Goal: Task Accomplishment & Management: Manage account settings

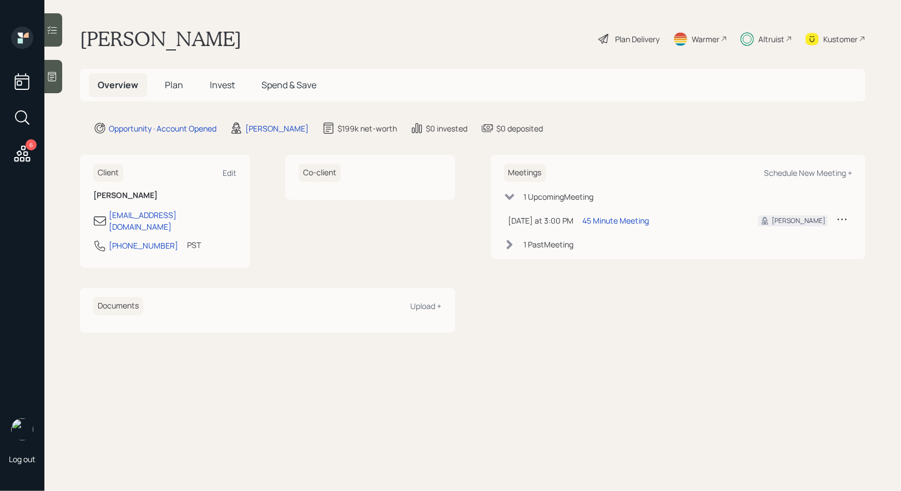
click at [175, 84] on span "Plan" at bounding box center [174, 85] width 18 height 12
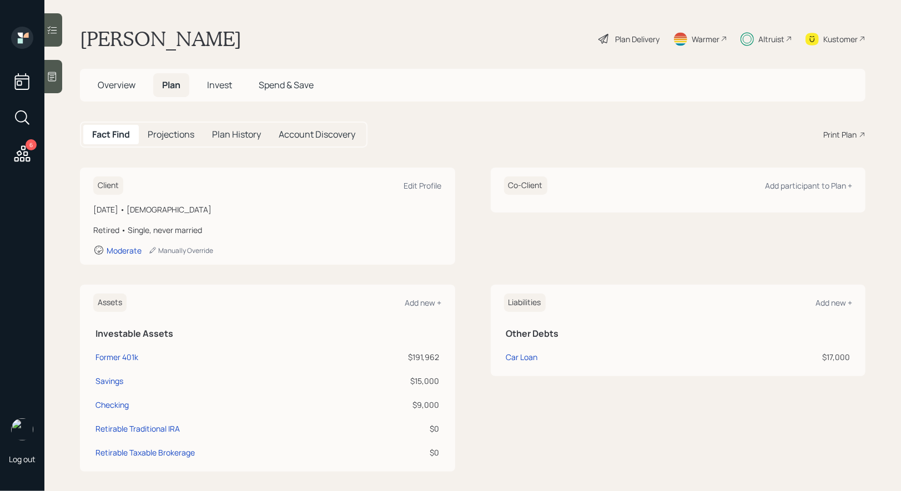
click at [108, 84] on span "Overview" at bounding box center [117, 85] width 38 height 12
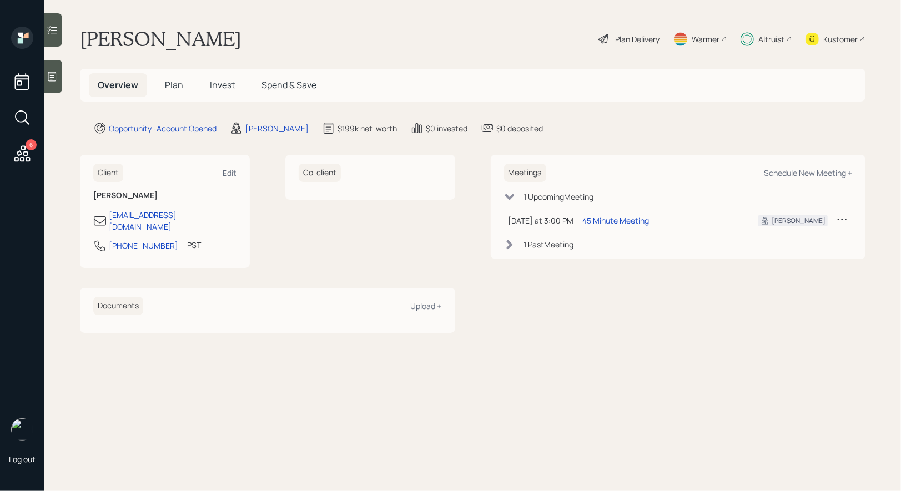
click at [49, 81] on icon at bounding box center [52, 76] width 8 height 9
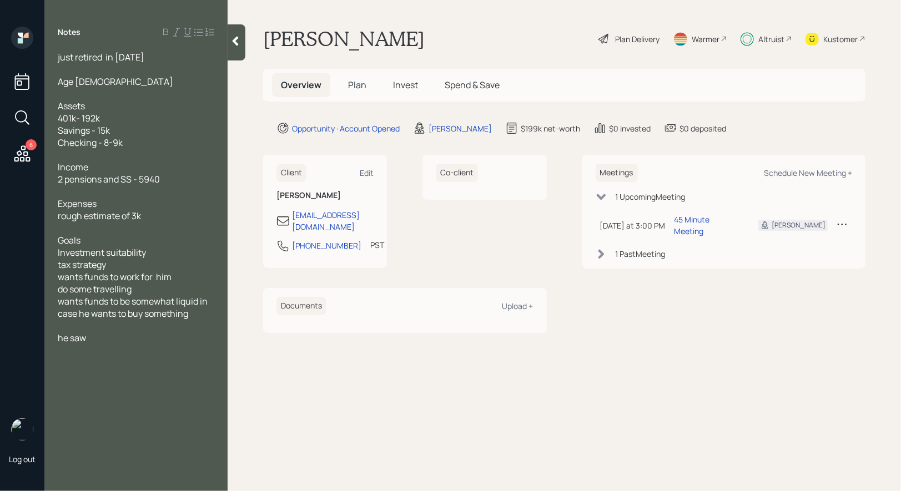
click at [238, 43] on icon at bounding box center [235, 41] width 11 height 11
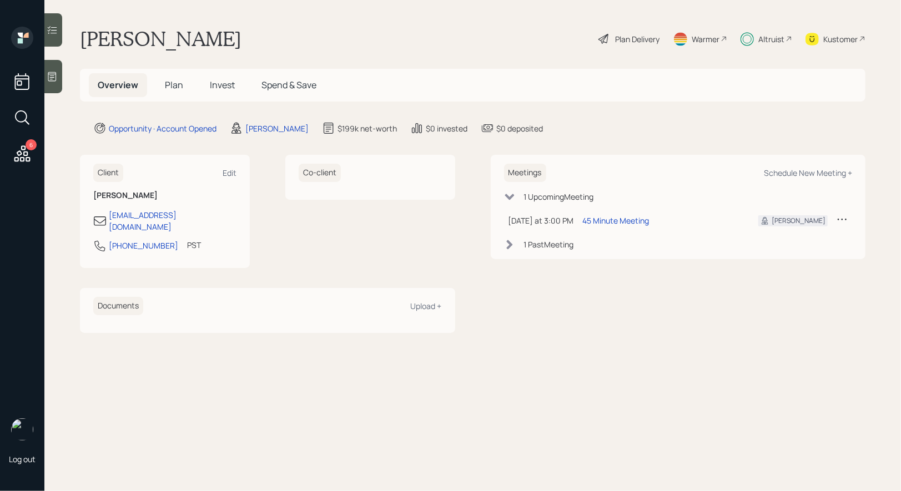
click at [221, 87] on span "Invest" at bounding box center [222, 85] width 25 height 12
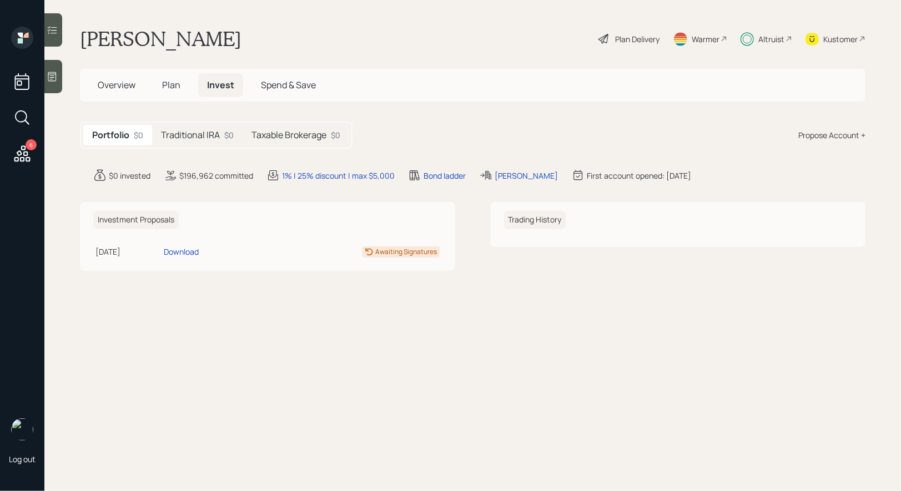
click at [209, 134] on h5 "Traditional IRA" at bounding box center [190, 135] width 59 height 11
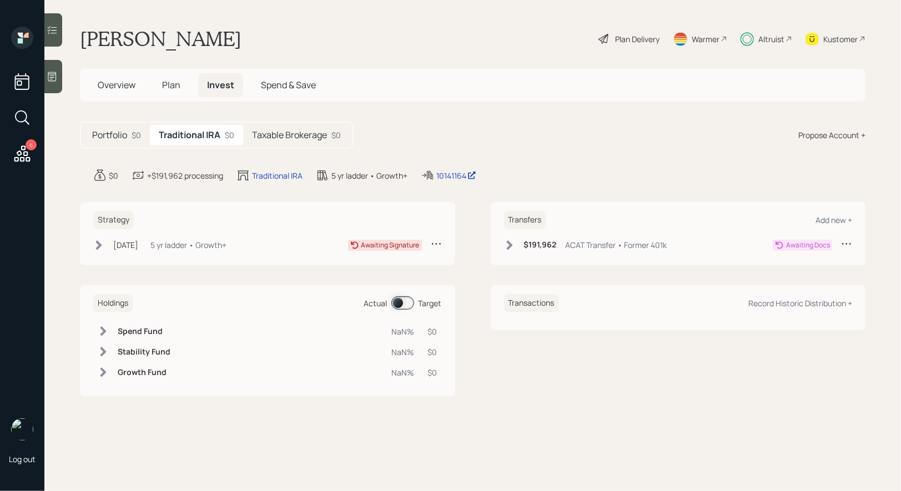
click at [96, 245] on icon at bounding box center [98, 245] width 11 height 11
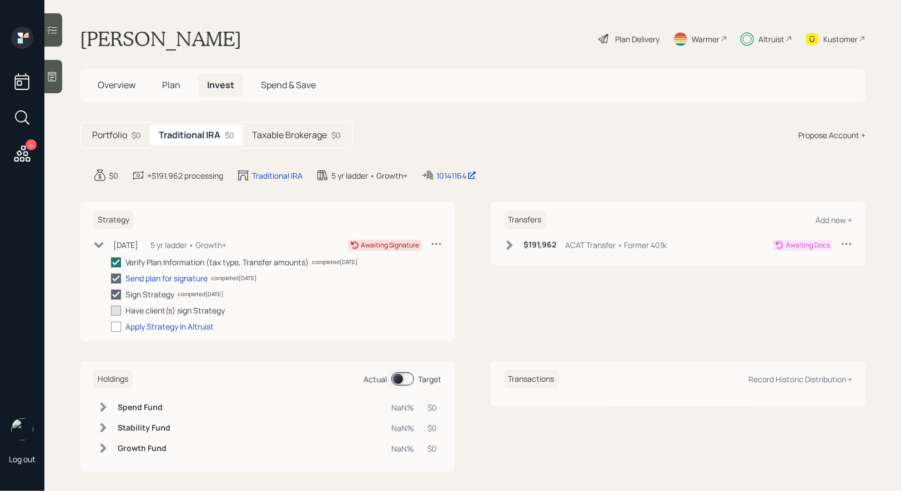
click at [622, 39] on div "Plan Delivery" at bounding box center [637, 39] width 44 height 12
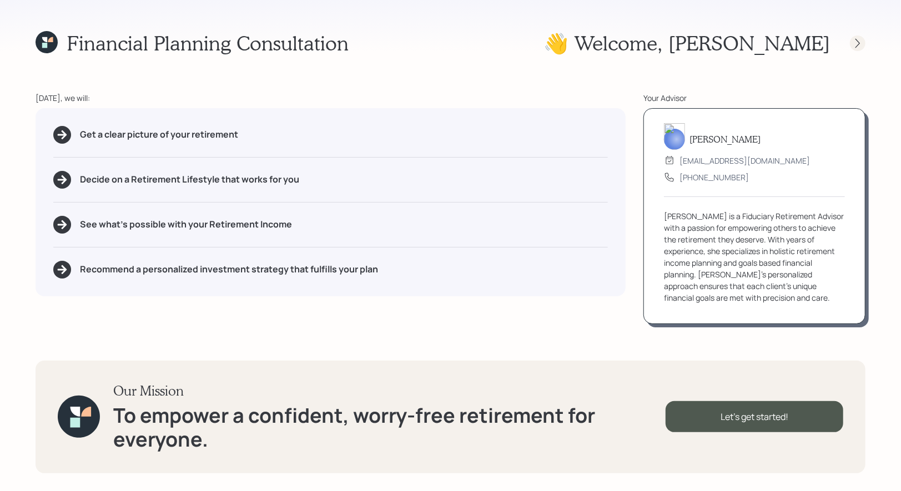
click at [860, 43] on icon at bounding box center [857, 43] width 11 height 11
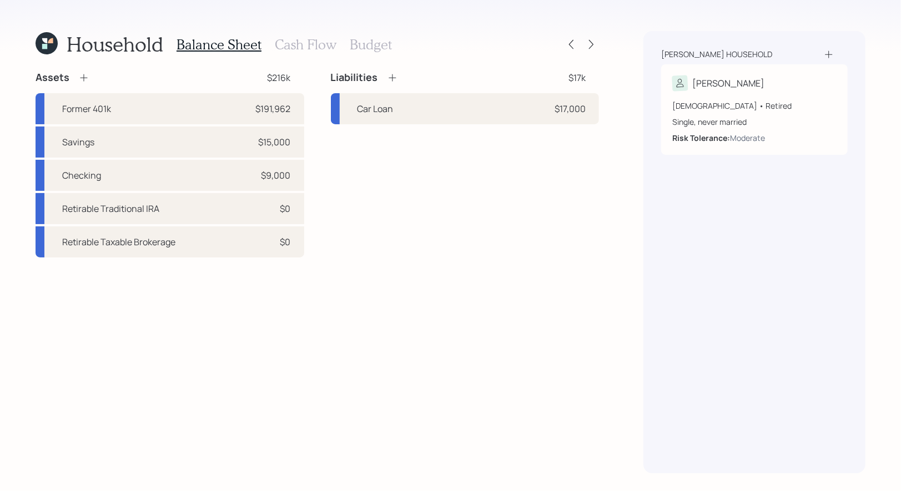
click at [44, 42] on icon at bounding box center [44, 40] width 5 height 5
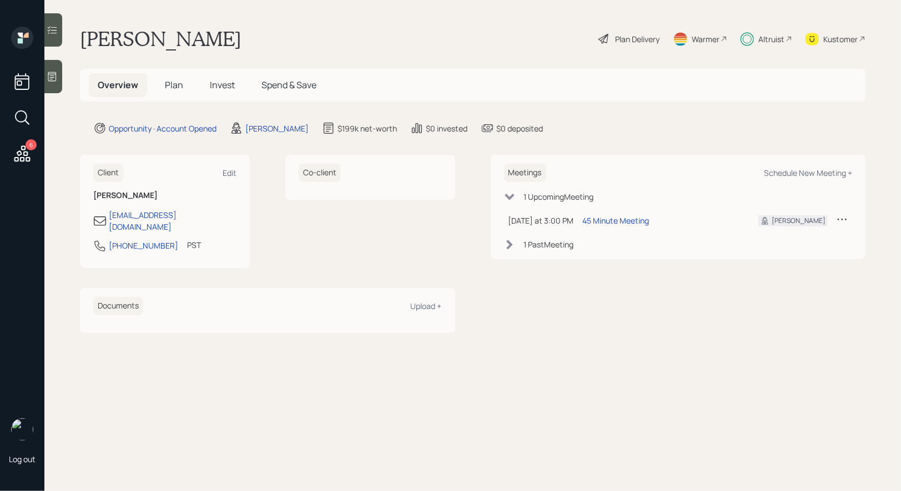
click at [215, 74] on h5 "Invest" at bounding box center [222, 85] width 43 height 24
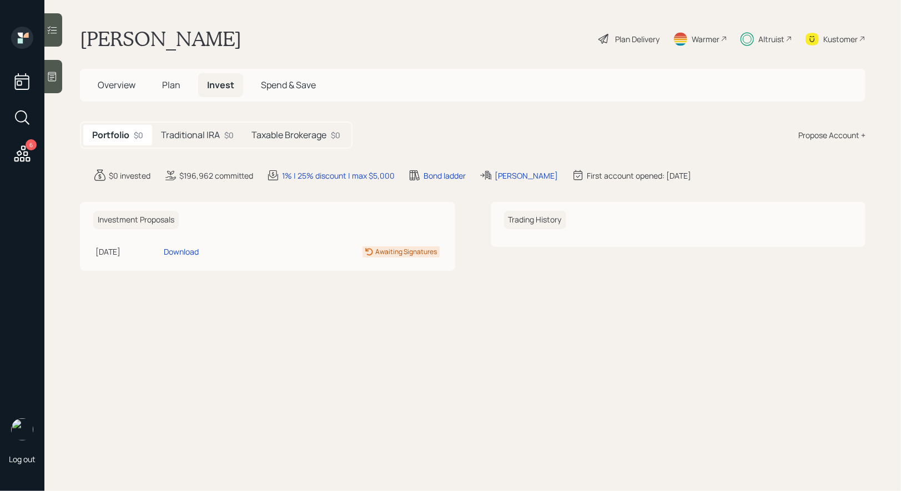
click at [199, 138] on h5 "Traditional IRA" at bounding box center [190, 135] width 59 height 11
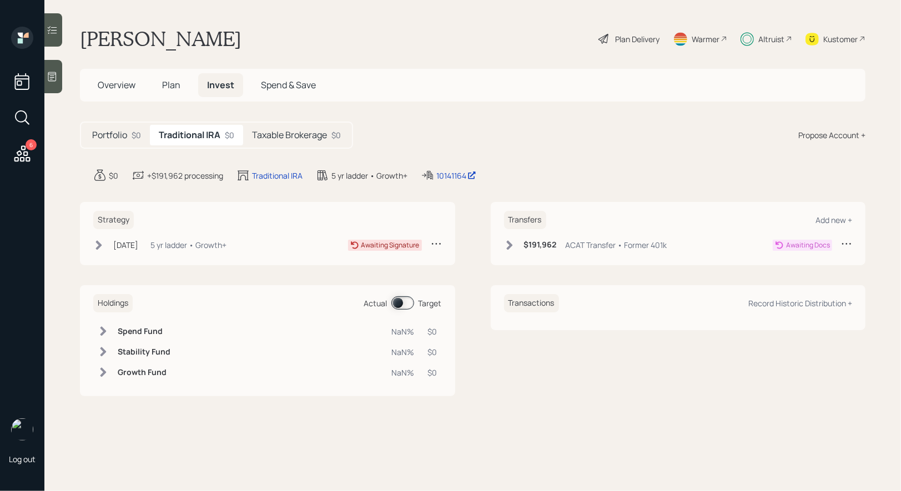
click at [506, 245] on icon at bounding box center [509, 245] width 11 height 11
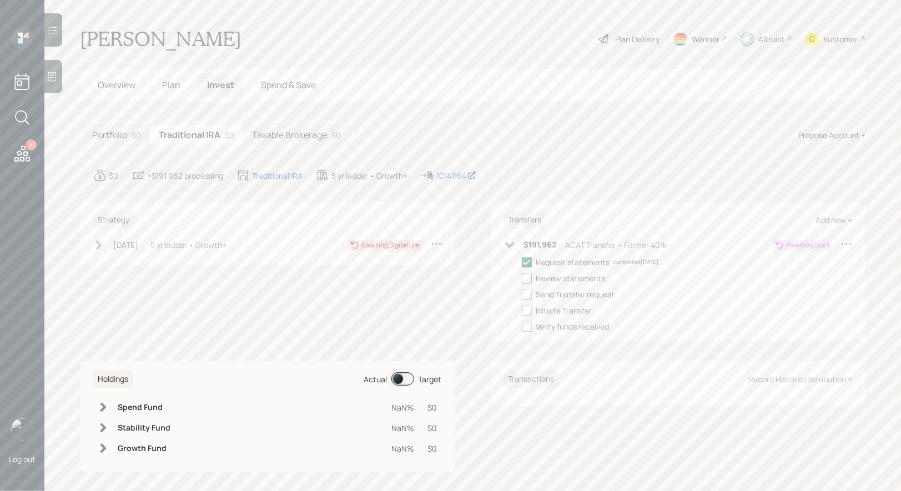
click at [528, 277] on div at bounding box center [527, 279] width 10 height 10
click at [522, 278] on input "checkbox" at bounding box center [521, 278] width 1 height 1
checkbox input "true"
click at [528, 290] on div at bounding box center [527, 295] width 10 height 10
click at [522, 294] on input "checkbox" at bounding box center [521, 294] width 1 height 1
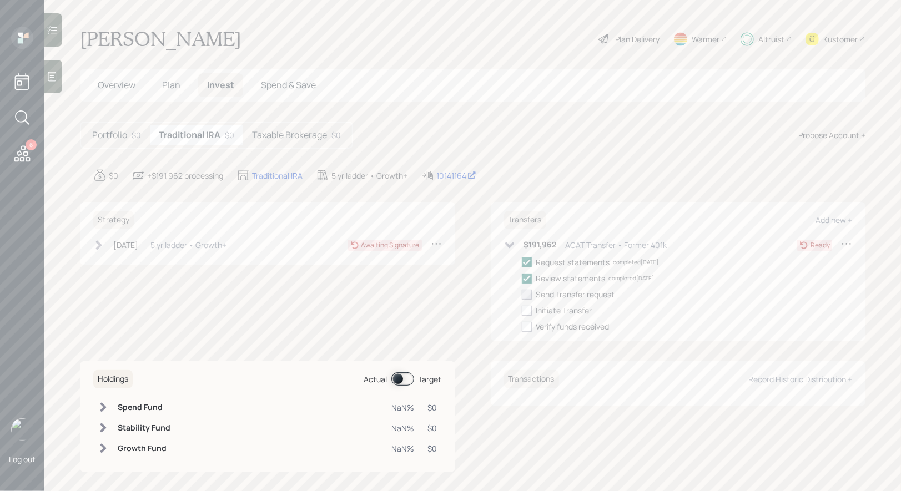
checkbox input "true"
click at [529, 309] on div at bounding box center [527, 311] width 10 height 10
click at [522, 310] on input "checkbox" at bounding box center [521, 310] width 1 height 1
checkbox input "true"
click at [510, 242] on icon at bounding box center [509, 245] width 11 height 11
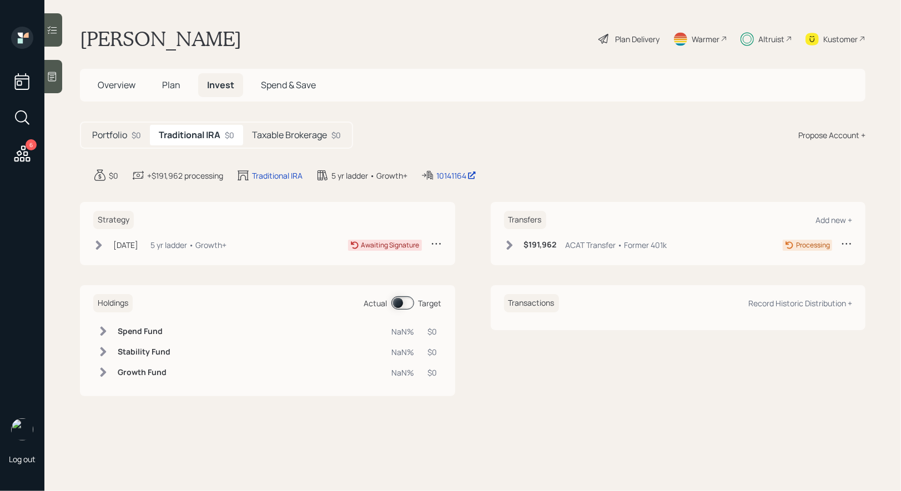
click at [98, 242] on icon at bounding box center [99, 244] width 6 height 9
click at [100, 241] on icon at bounding box center [98, 245] width 11 height 11
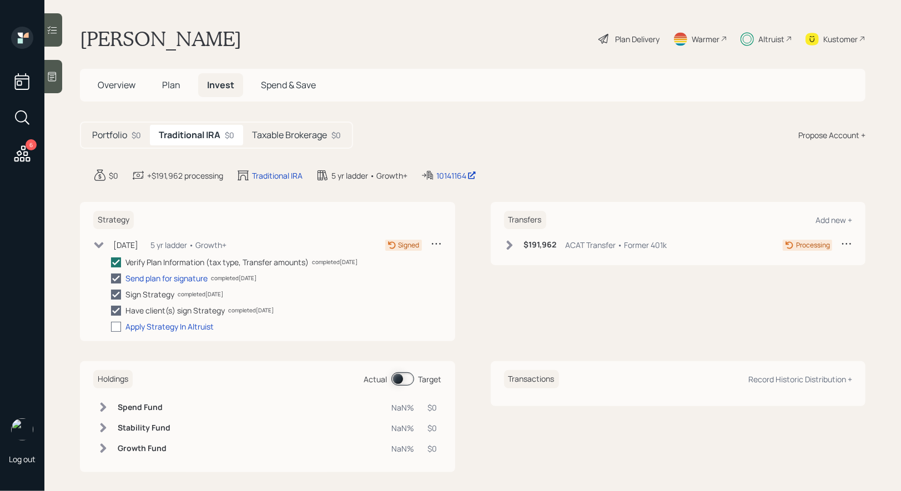
click at [118, 326] on div at bounding box center [116, 327] width 10 height 10
click at [111, 326] on input "checkbox" at bounding box center [110, 326] width 1 height 1
checkbox input "true"
click at [98, 242] on icon at bounding box center [98, 244] width 9 height 6
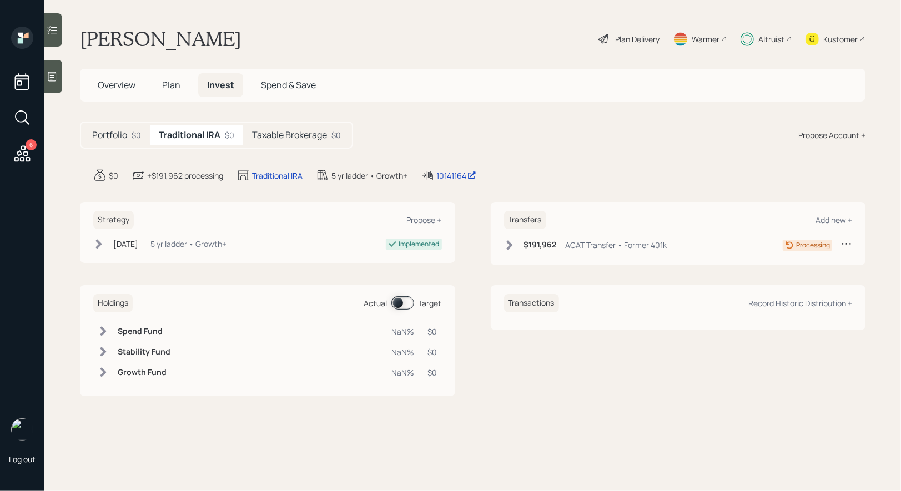
click at [294, 136] on h5 "Taxable Brokerage" at bounding box center [289, 135] width 75 height 11
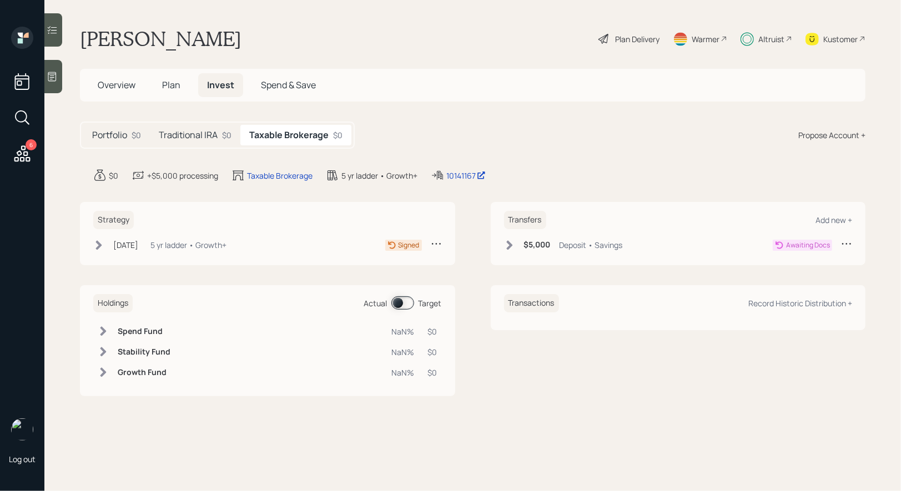
click at [98, 247] on icon at bounding box center [99, 244] width 6 height 9
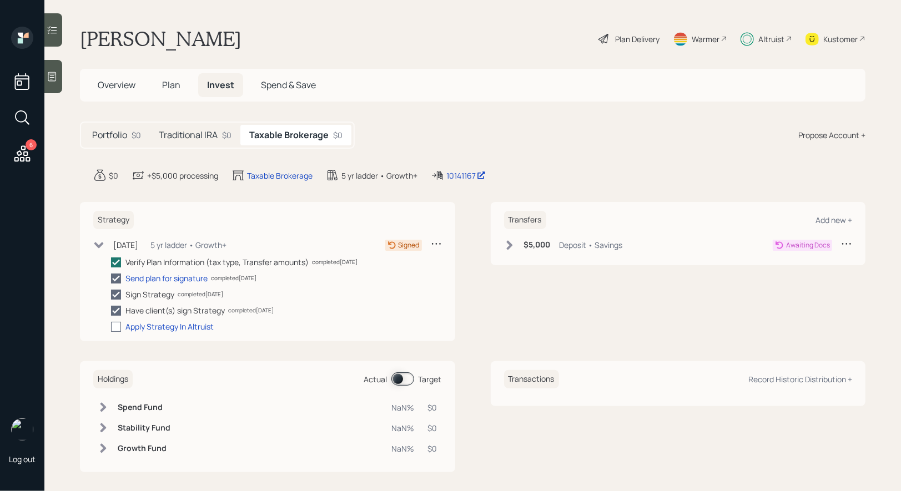
click at [115, 326] on div at bounding box center [116, 327] width 10 height 10
click at [111, 326] on input "checkbox" at bounding box center [110, 326] width 1 height 1
checkbox input "true"
click at [97, 240] on icon at bounding box center [98, 244] width 11 height 11
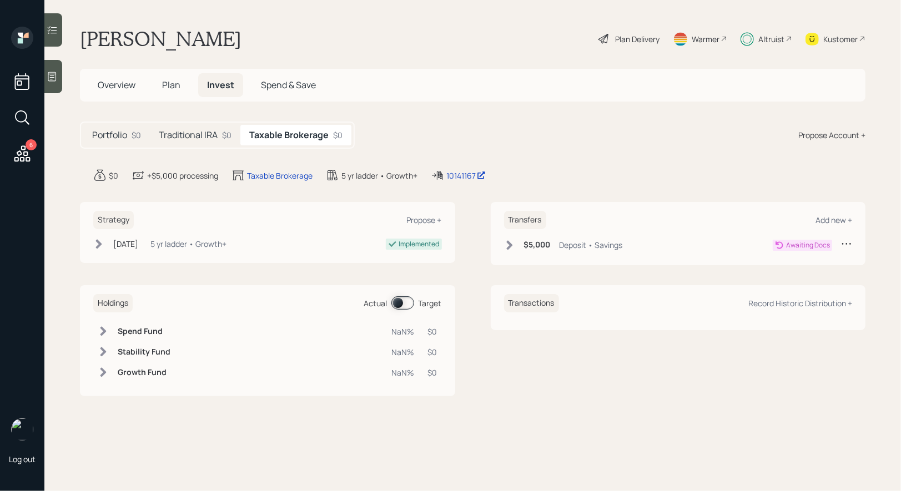
click at [170, 86] on span "Plan" at bounding box center [171, 85] width 18 height 12
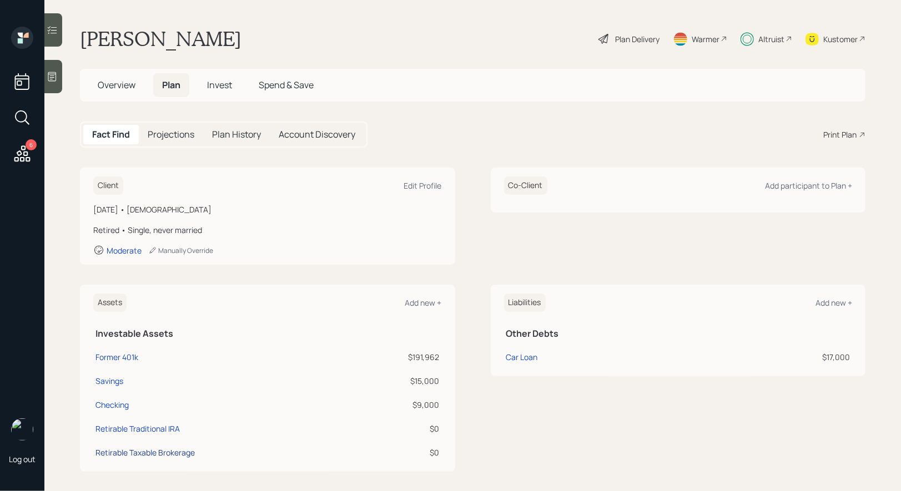
click at [157, 454] on div "Retirable Taxable Brokerage" at bounding box center [145, 453] width 99 height 12
select select "taxable"
select select "balanced"
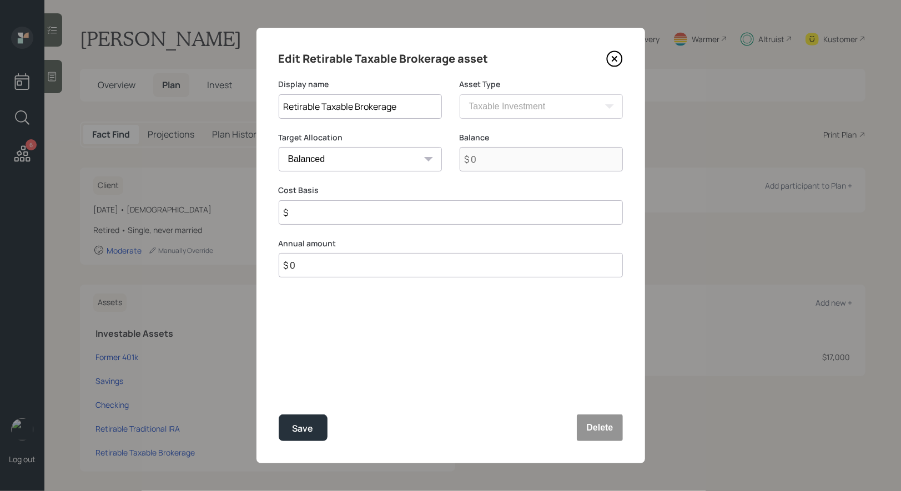
click at [619, 58] on icon at bounding box center [614, 59] width 17 height 17
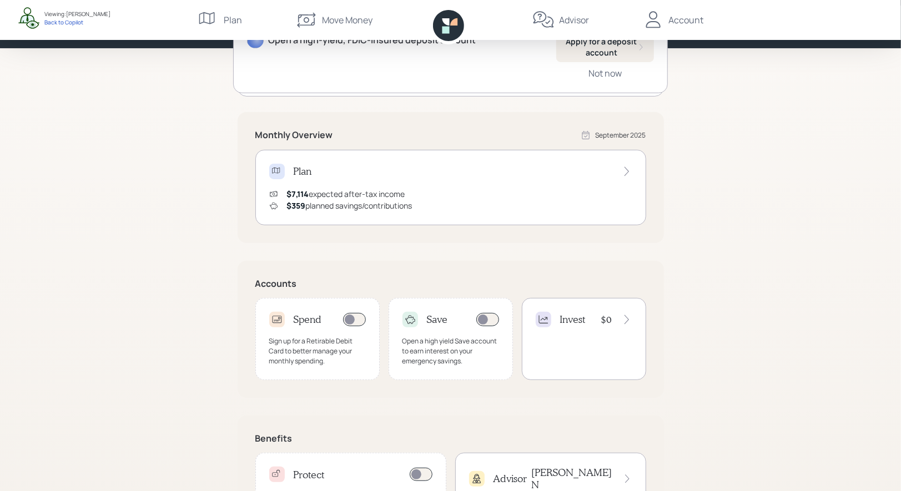
scroll to position [146, 0]
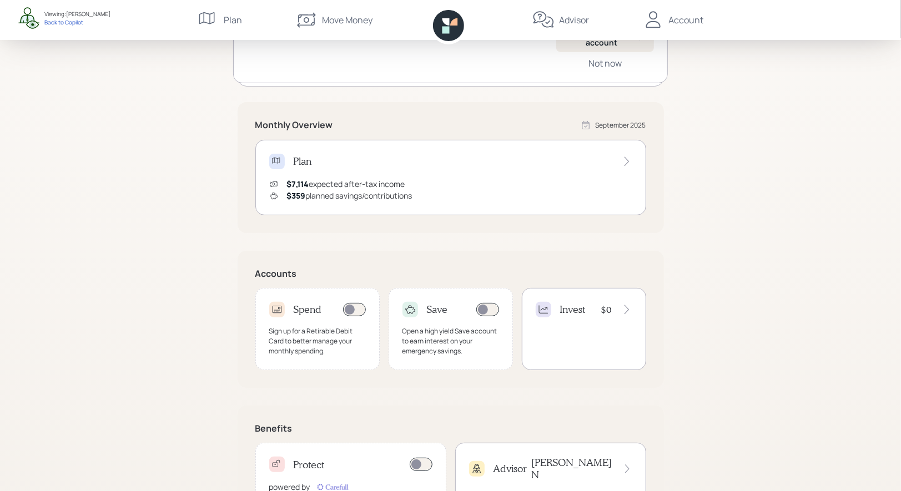
click at [576, 310] on h4 "Invest" at bounding box center [573, 310] width 26 height 12
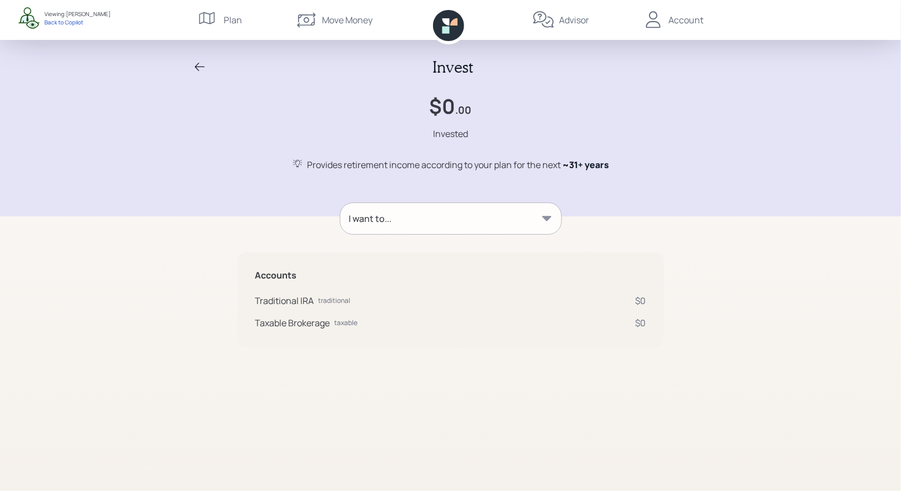
click at [438, 220] on div "I want to..." at bounding box center [450, 218] width 221 height 31
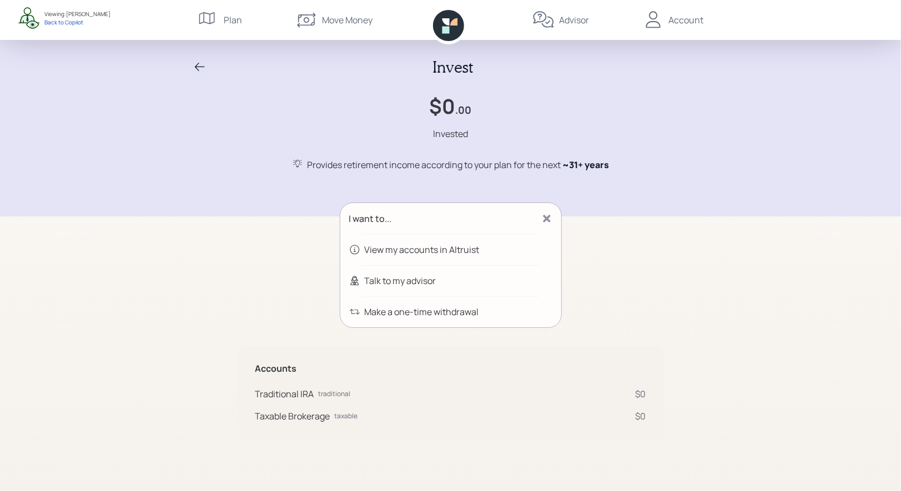
click at [526, 214] on div "I want to..." at bounding box center [450, 218] width 221 height 31
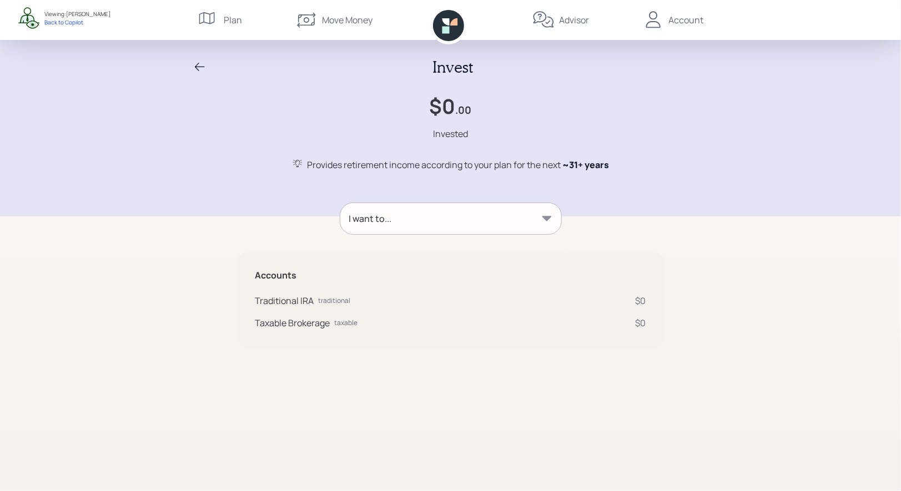
click at [197, 67] on icon at bounding box center [200, 67] width 10 height 8
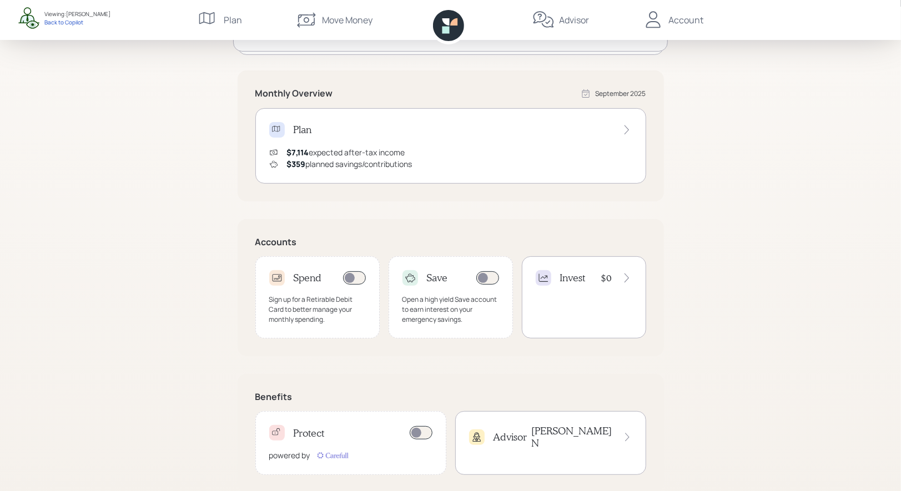
scroll to position [195, 0]
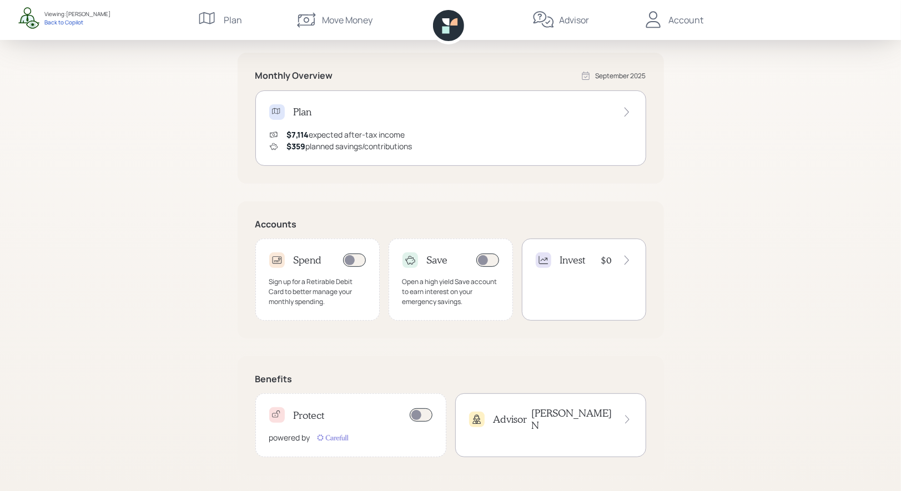
click at [542, 414] on div "Advisor Treva N" at bounding box center [550, 420] width 163 height 24
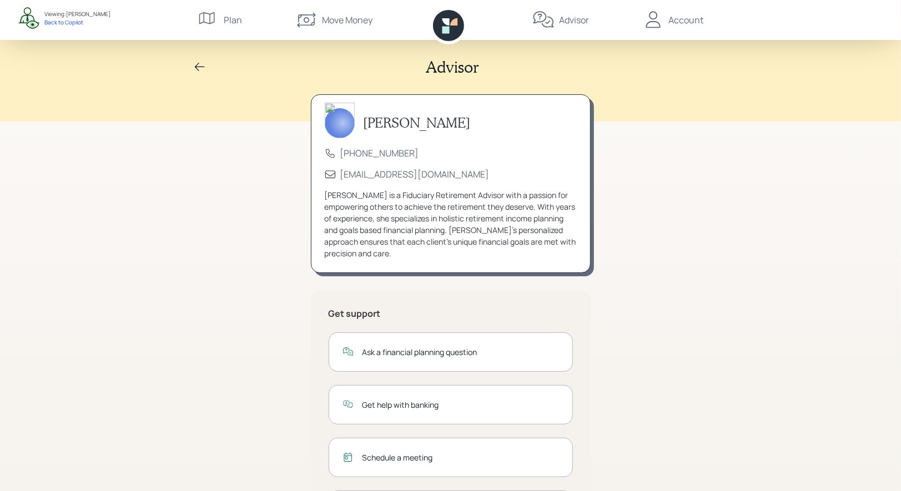
click at [654, 23] on icon at bounding box center [653, 20] width 22 height 22
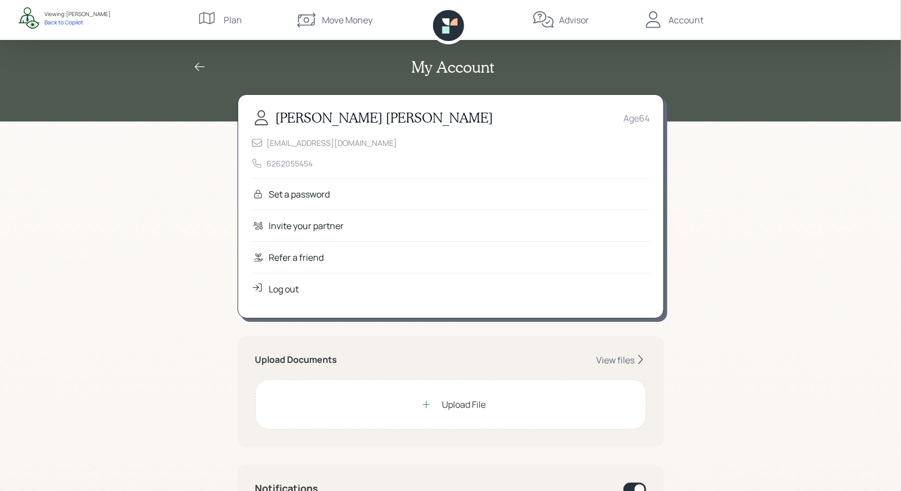
click at [294, 253] on div "Refer a friend" at bounding box center [296, 257] width 55 height 13
